Goal: Find specific page/section: Find specific page/section

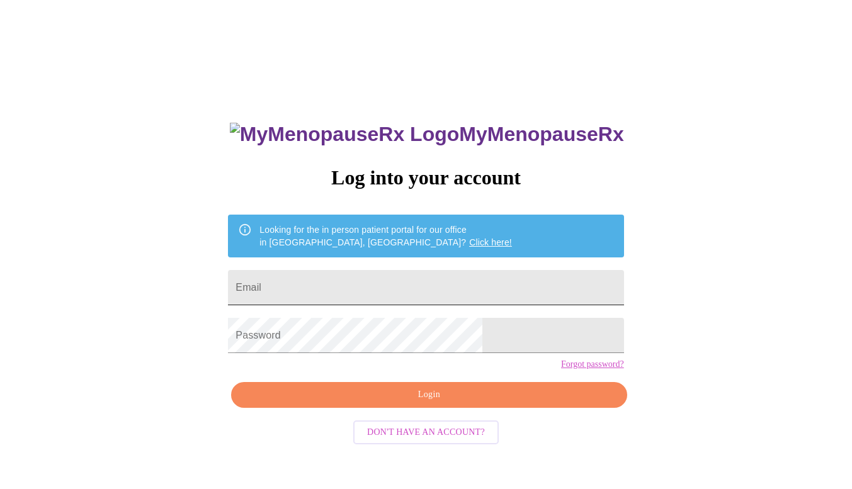
click at [397, 283] on input "Email" at bounding box center [426, 287] width 396 height 35
type input "[EMAIL_ADDRESS][DOMAIN_NAME]"
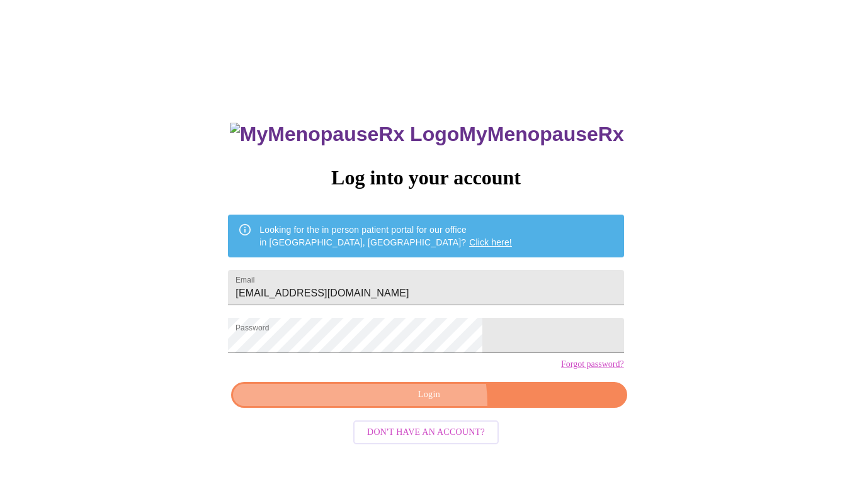
click at [391, 408] on button "Login" at bounding box center [429, 395] width 396 height 26
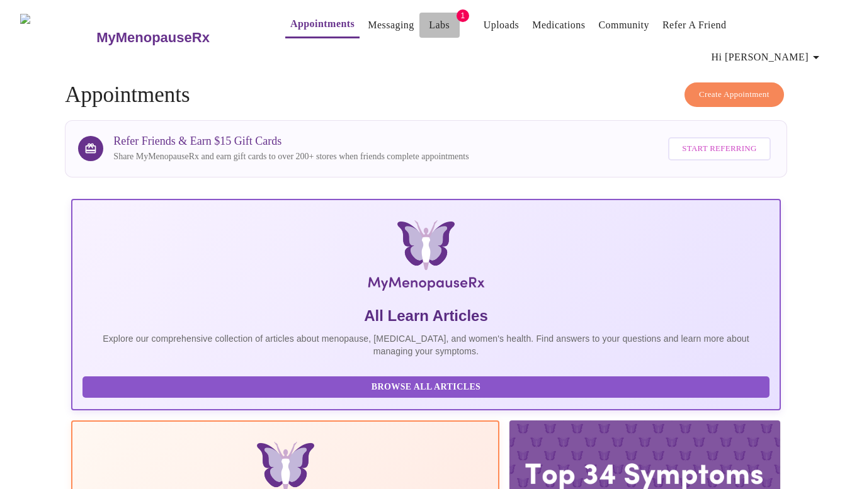
click at [429, 21] on link "Labs" at bounding box center [439, 25] width 21 height 18
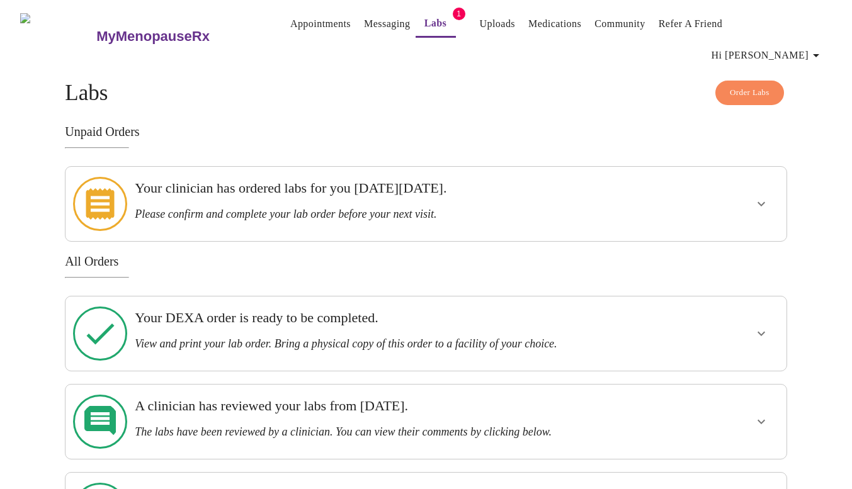
click at [364, 26] on link "Messaging" at bounding box center [387, 24] width 46 height 18
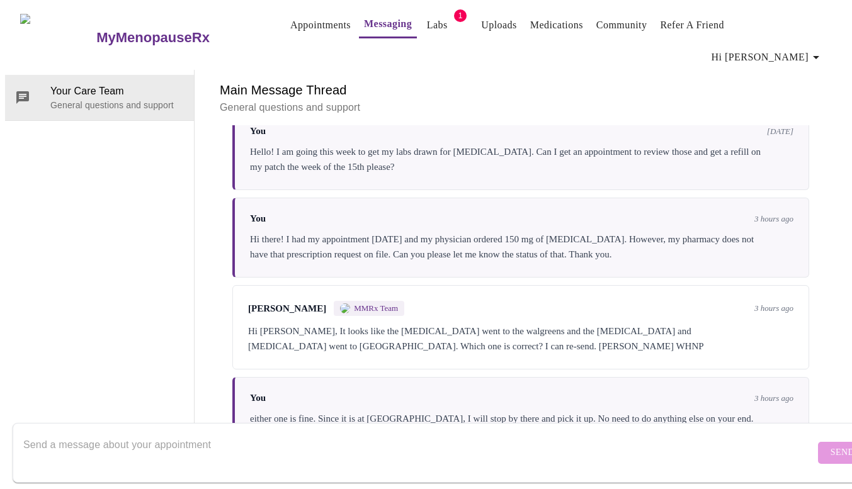
scroll to position [2843, 0]
